Goal: Check status: Check status

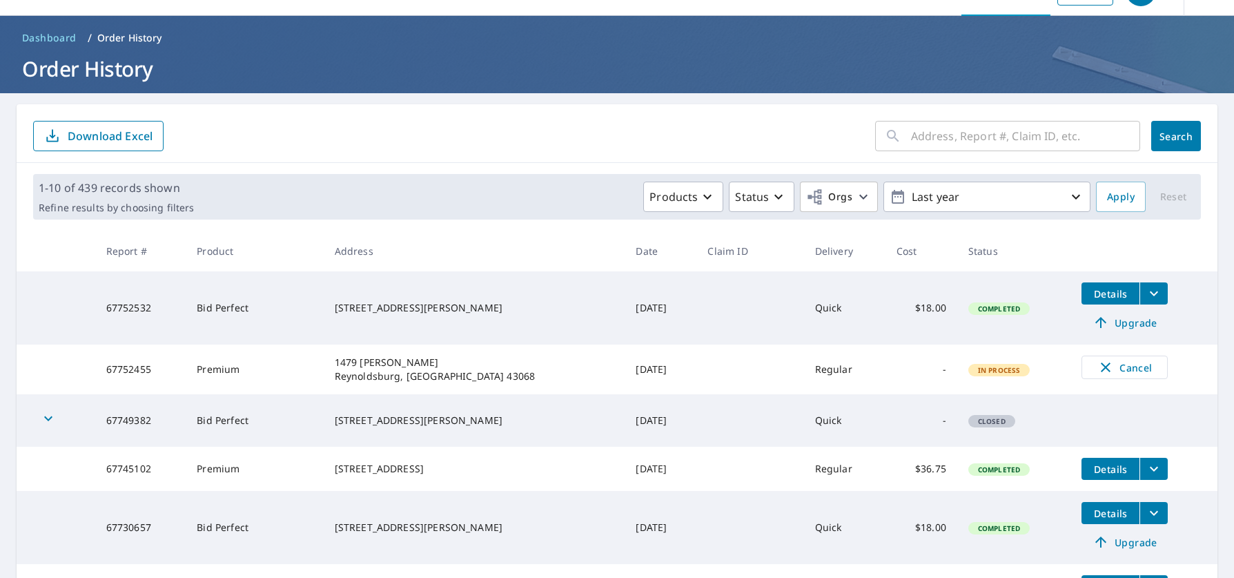
scroll to position [36, 0]
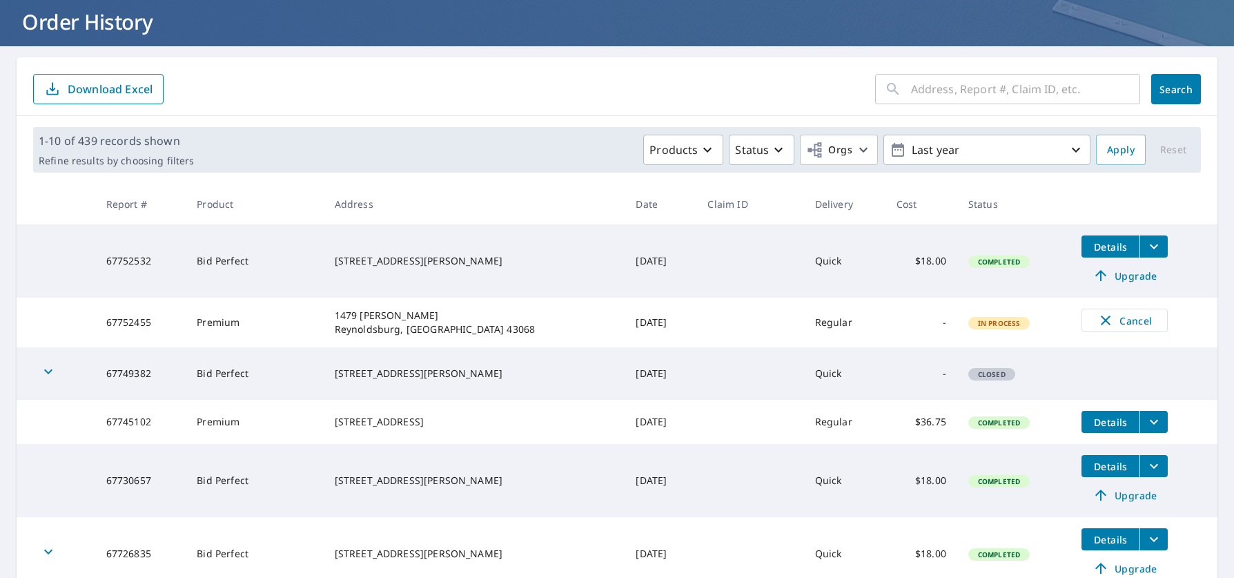
scroll to position [224, 0]
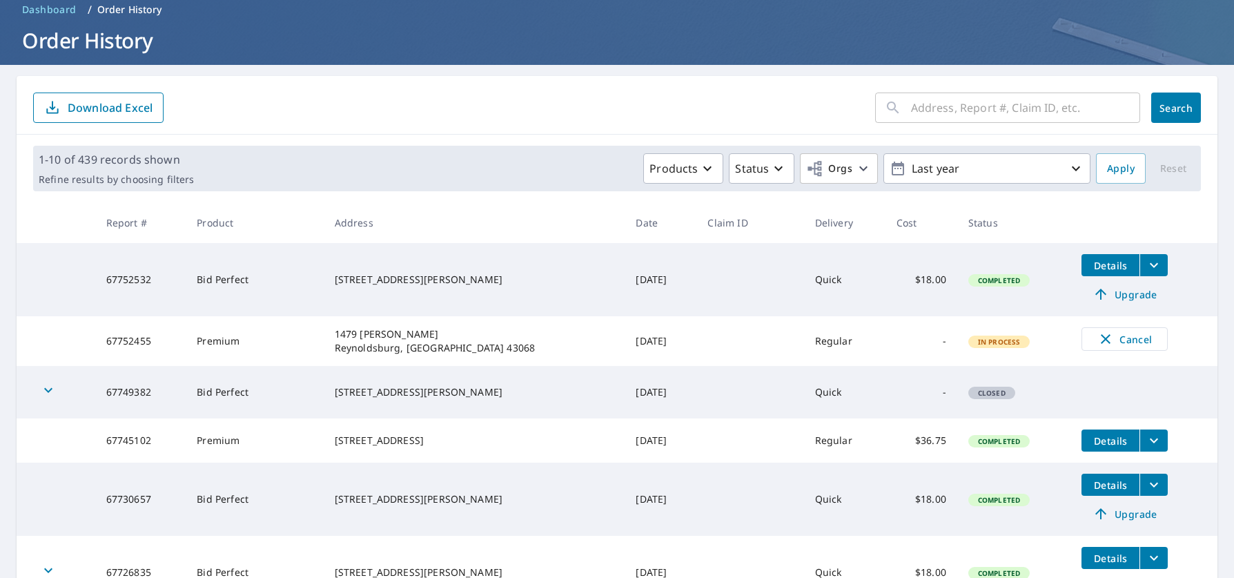
scroll to position [64, 0]
